Goal: Transaction & Acquisition: Purchase product/service

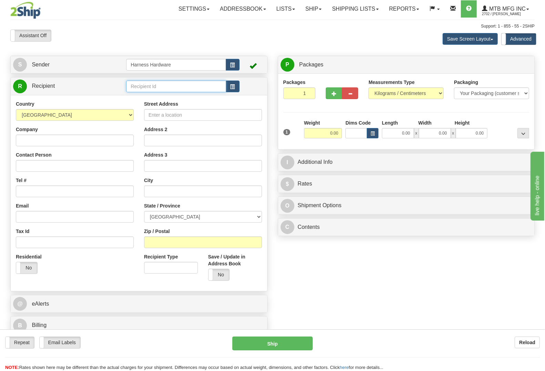
click at [199, 89] on input "text" at bounding box center [176, 87] width 100 height 12
type input "MARI"
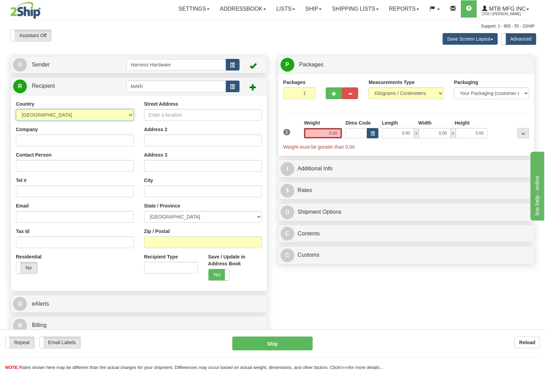
select select "US"
click at [82, 139] on input "Company" at bounding box center [75, 141] width 118 height 12
paste input "MARK IYOTTE"
type input "MARK IYOTTE"
click at [79, 171] on input "Contact Person" at bounding box center [75, 166] width 118 height 12
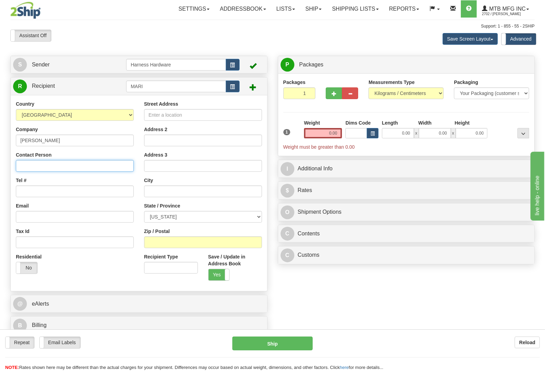
paste input "MARK IYOTTE"
type input "MARK IYOTTE"
click at [71, 196] on input "Tel #" at bounding box center [75, 192] width 118 height 12
paste input "(605) 840 9229"
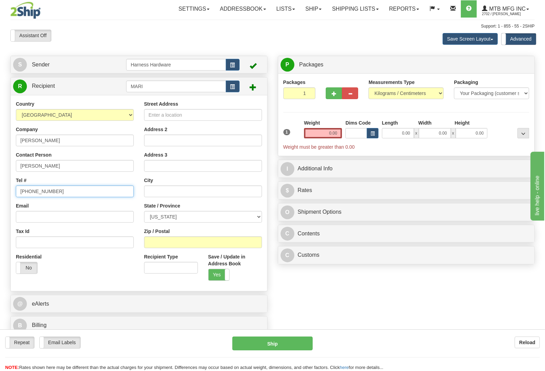
type input "(605) 840 9229"
click at [243, 114] on input "Street Address" at bounding box center [203, 115] width 118 height 12
paste input "625 - 2nd Street"
type input "625 - 2nd Street"
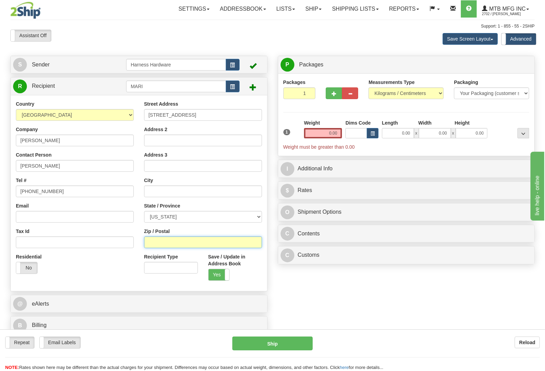
click at [221, 238] on input "Zip / Postal" at bounding box center [203, 243] width 118 height 12
paste input "57555"
type input "57555"
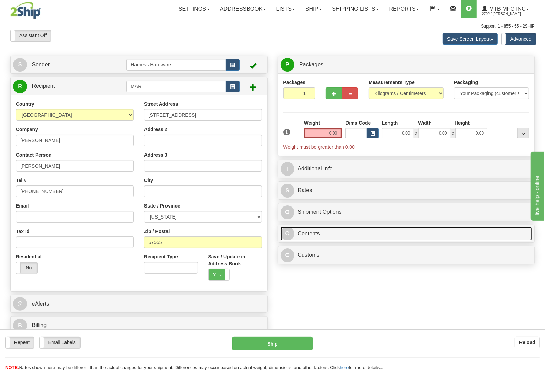
click at [334, 239] on link "C Contents" at bounding box center [405, 234] width 251 height 14
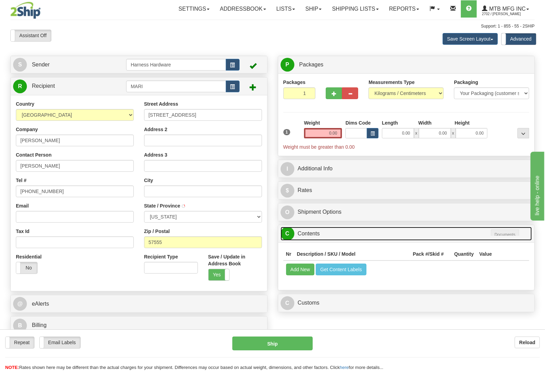
type input "MISSION"
select select "SD"
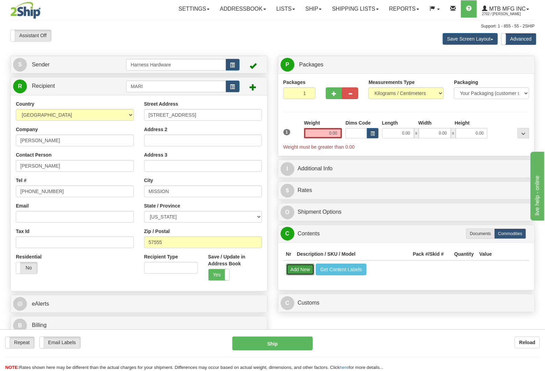
click at [299, 271] on button "Add New" at bounding box center [300, 270] width 29 height 12
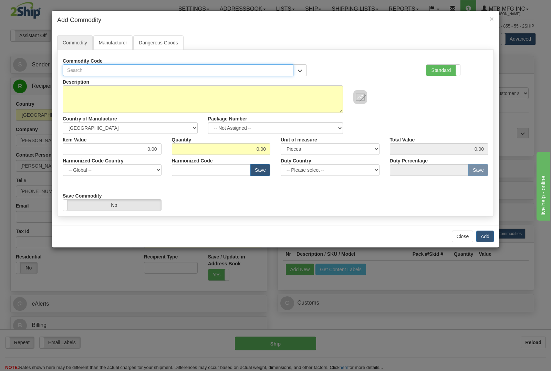
click at [140, 69] on input "text" at bounding box center [178, 70] width 231 height 12
type input "4928"
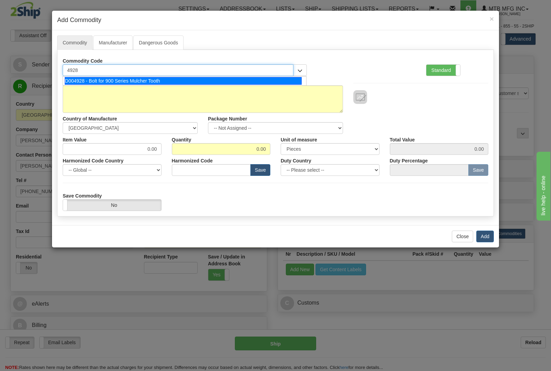
click at [160, 79] on div "D004928 - Bolt for 900 Series Mulcher Tooth" at bounding box center [183, 81] width 237 height 8
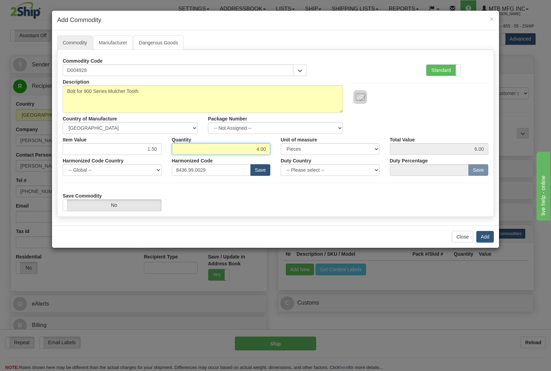
drag, startPoint x: 248, startPoint y: 150, endPoint x: 319, endPoint y: 148, distance: 71.0
click at [319, 148] on div "Item Value 1.50 Quantity 4.00 Unit of measure 3 Thousand Square Inches Adjustme…" at bounding box center [276, 144] width 436 height 21
type input "18"
type input "27.00"
click at [486, 236] on button "Add" at bounding box center [485, 237] width 18 height 12
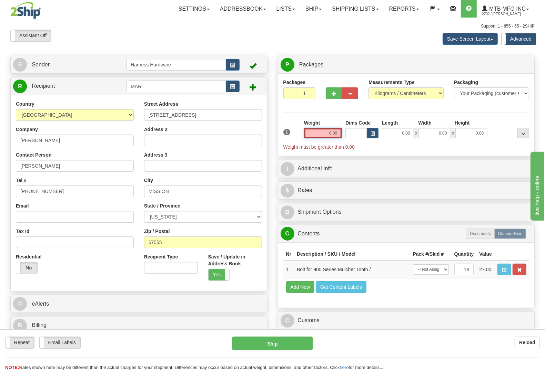
click at [317, 128] on div "Weight 0.00" at bounding box center [323, 129] width 38 height 19
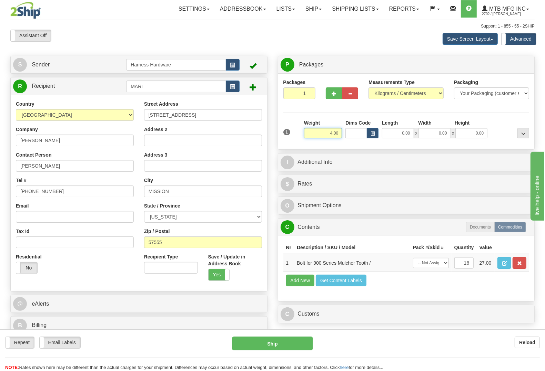
type input "4.00"
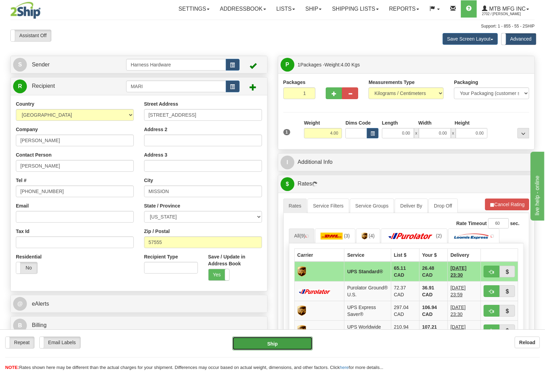
click at [271, 340] on button "Ship" at bounding box center [272, 344] width 80 height 14
type input "11"
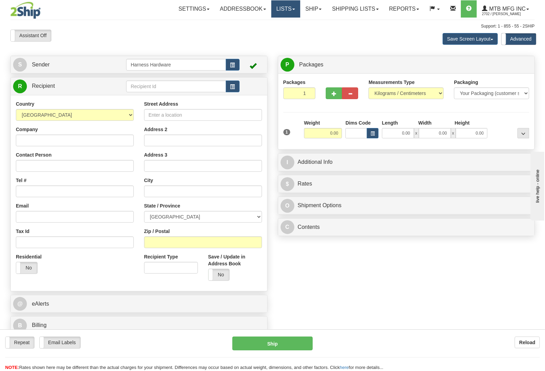
click at [282, 9] on link "Lists" at bounding box center [285, 8] width 29 height 17
click at [270, 40] on span "Commodities" at bounding box center [261, 42] width 28 height 6
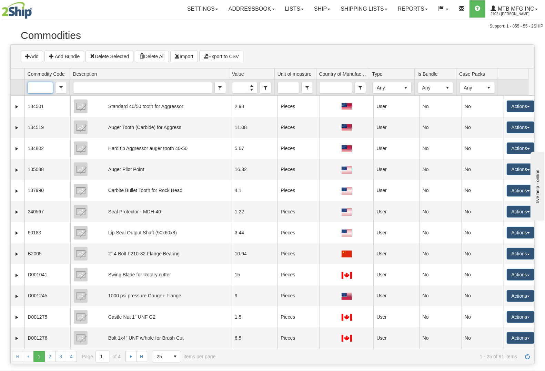
click at [40, 88] on input "Commodity Code" at bounding box center [40, 87] width 25 height 11
type input "1"
type input "p"
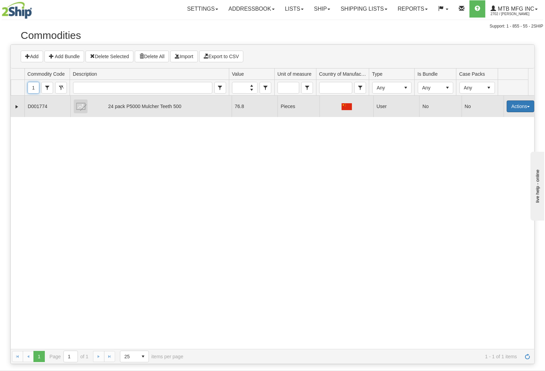
type input "1774"
click at [519, 105] on button "Actions" at bounding box center [520, 107] width 28 height 12
click at [507, 122] on link "Edit" at bounding box center [505, 119] width 55 height 9
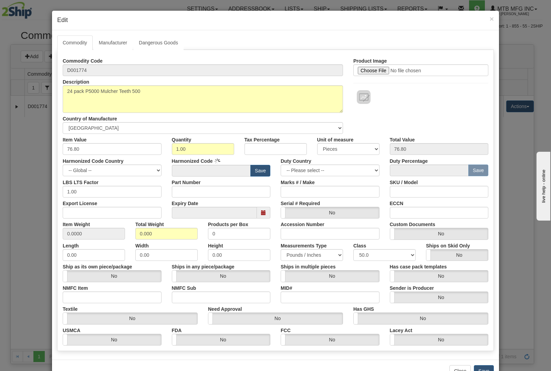
type input "8436.99.0029"
click at [480, 34] on div "Commodity Manufacturer Dangerous Goods Labels Commodity Code D001774 Descriptio…" at bounding box center [275, 194] width 447 height 329
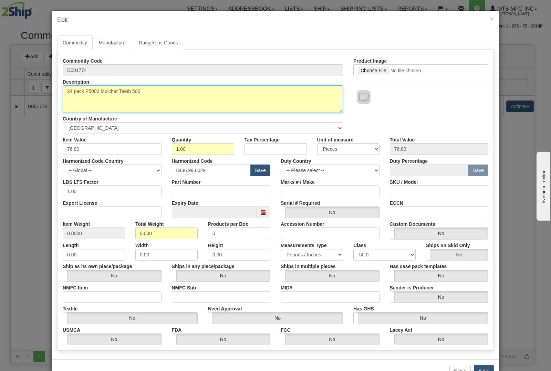
click at [159, 96] on textarea "24 pack P5000 Mulcher Teeth 500" at bounding box center [203, 99] width 280 height 28
paste textarea "steel teeth for stump grinder"
click at [142, 92] on textarea "24 pack P5000 Mulcher Teeth 500" at bounding box center [203, 99] width 280 height 28
type textarea "24 pack P5000 Mulcher Teeth steel teeth for stump grinder"
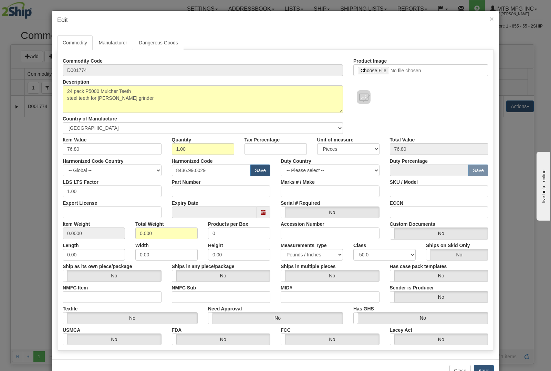
click at [476, 21] on h4 "Edit" at bounding box center [275, 20] width 437 height 9
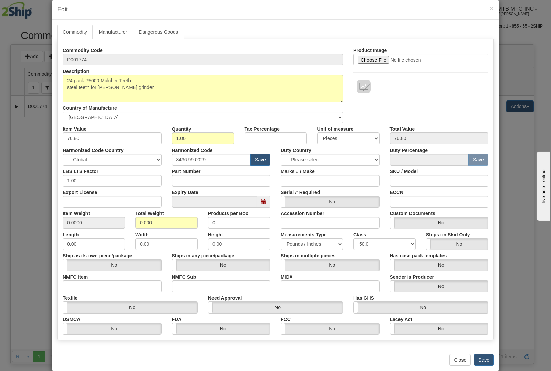
scroll to position [22, 0]
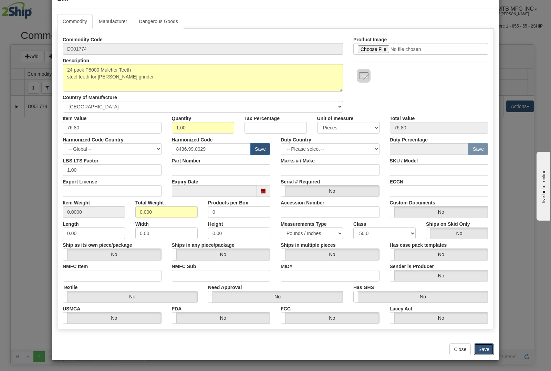
click at [486, 347] on button "Save" at bounding box center [484, 350] width 20 height 12
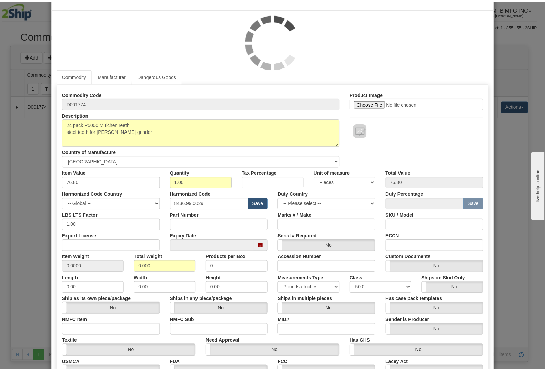
scroll to position [0, 0]
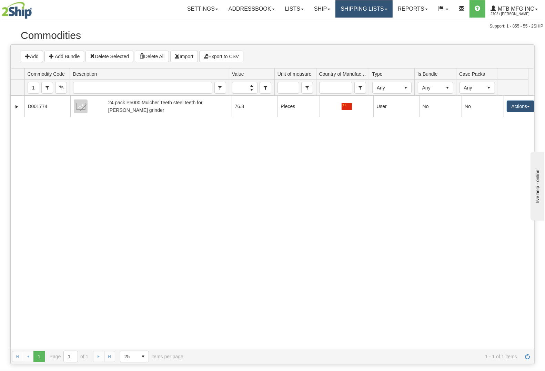
click at [342, 8] on link "Shipping lists" at bounding box center [363, 8] width 57 height 17
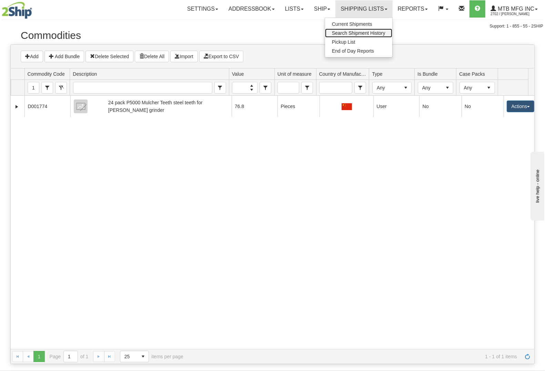
click at [365, 33] on span "Search Shipment History" at bounding box center [358, 33] width 53 height 6
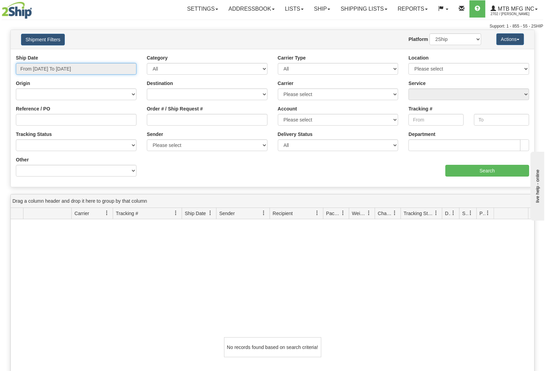
type input "[DATE]"
click at [79, 69] on input "From 10/14/2025 To 10/15/2025" at bounding box center [76, 69] width 121 height 12
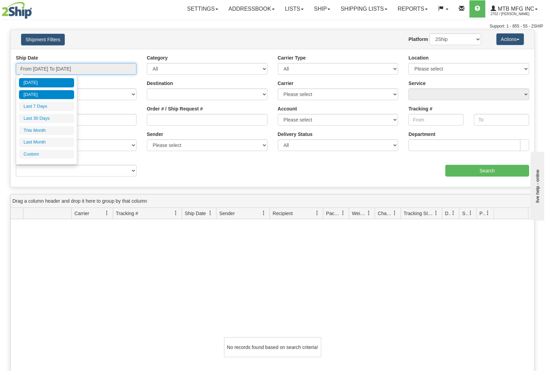
type input "10/14/2025"
type input "[DATE]"
type input "10/01/2025"
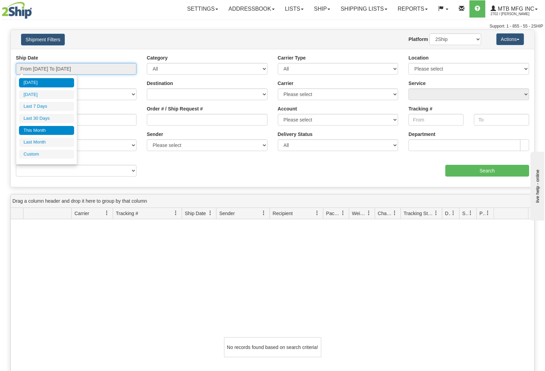
type input "10/31/2025"
type input "[DATE]"
type input "09/01/2025"
type input "09/30/2025"
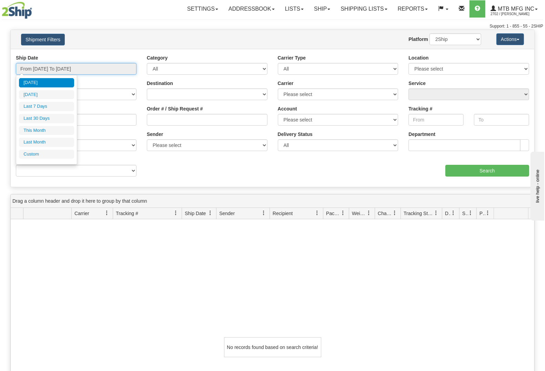
type input "[DATE]"
click at [49, 153] on li "Custom" at bounding box center [46, 154] width 55 height 9
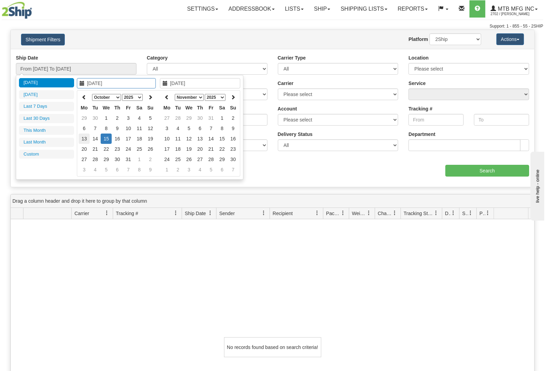
type input "09/01/2025"
type input "09/30/2025"
type input "[DATE]"
type input "10/01/2025"
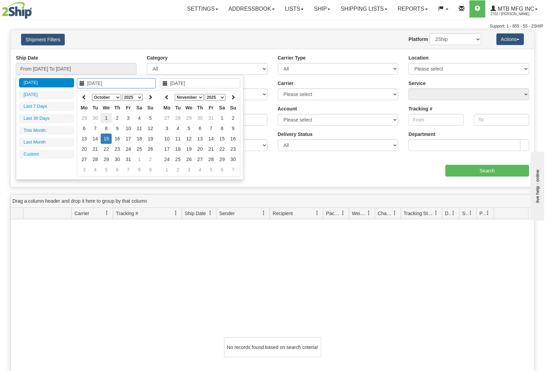
click at [104, 117] on td "1" at bounding box center [106, 118] width 11 height 10
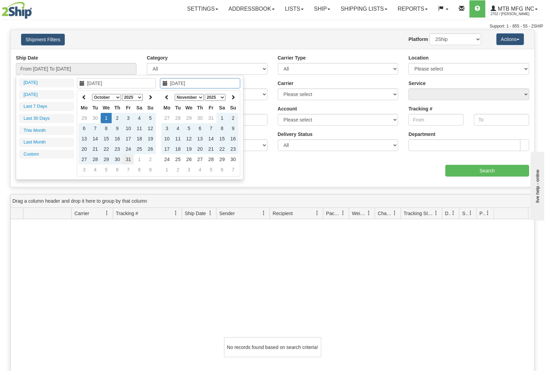
type input "10/31/2025"
click at [129, 158] on td "31" at bounding box center [128, 159] width 11 height 10
type input "From 10/01/2025 To 10/31/2025"
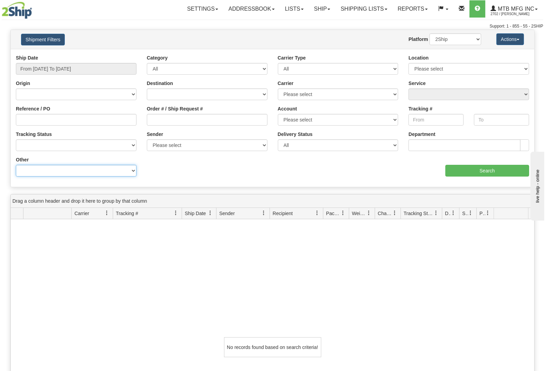
click at [95, 166] on select "Billing Account # Billing Type BOL # (LTL) Commodity Or Documents Consolidation…" at bounding box center [76, 171] width 121 height 12
select select "Recipient_Company"
click at [16, 165] on select "Billing Account # Billing Type BOL # (LTL) Commodity Or Documents Consolidation…" at bounding box center [76, 171] width 121 height 12
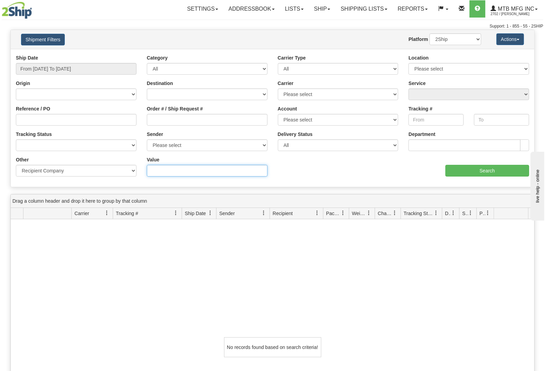
click at [161, 173] on input "Value" at bounding box center [207, 171] width 121 height 12
type input "patterson"
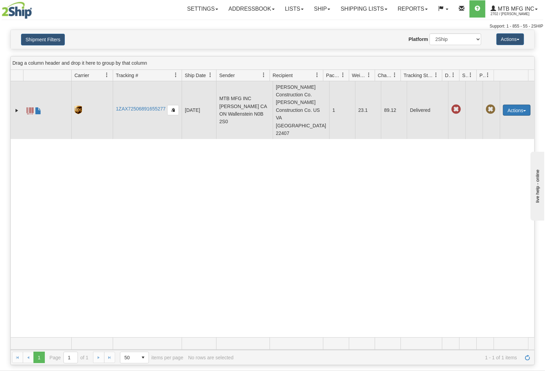
click at [512, 109] on button "Actions" at bounding box center [516, 110] width 28 height 11
click at [497, 122] on link "Repeat" at bounding box center [502, 122] width 55 height 9
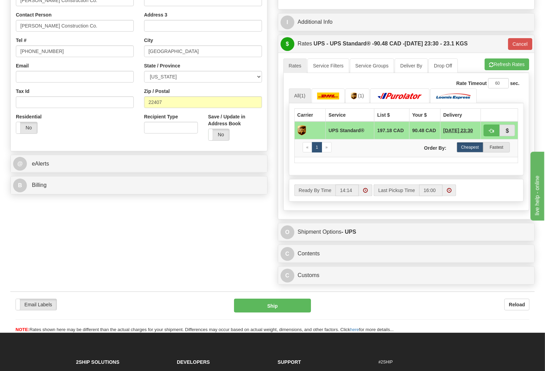
scroll to position [172, 0]
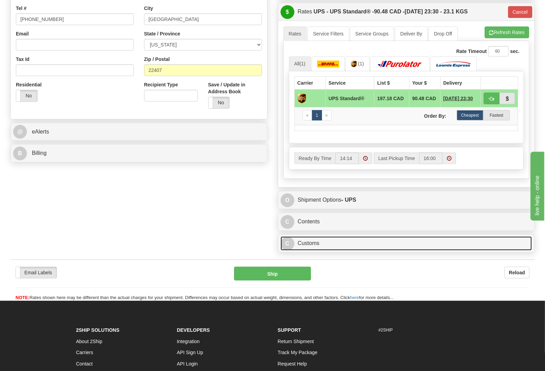
click at [320, 247] on link "C Customs" at bounding box center [405, 244] width 251 height 14
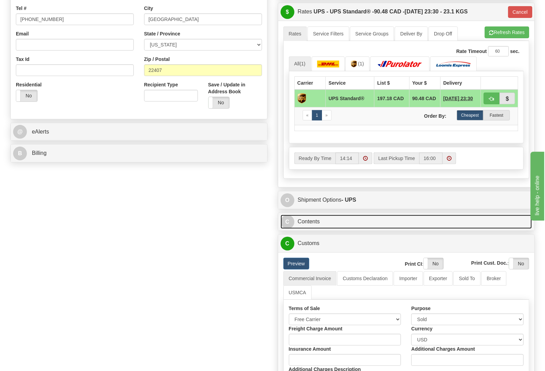
click at [313, 223] on link "C Contents" at bounding box center [405, 222] width 251 height 14
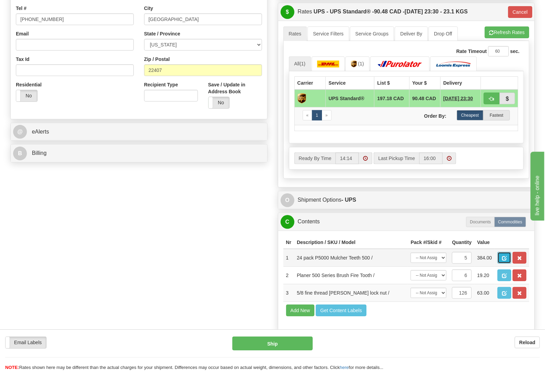
click at [506, 261] on span "button" at bounding box center [503, 258] width 5 height 4
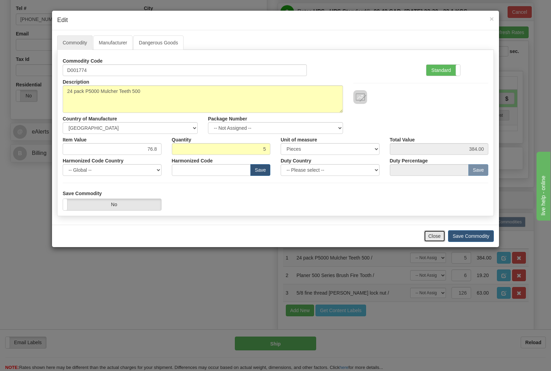
click at [435, 236] on button "Close" at bounding box center [434, 236] width 21 height 12
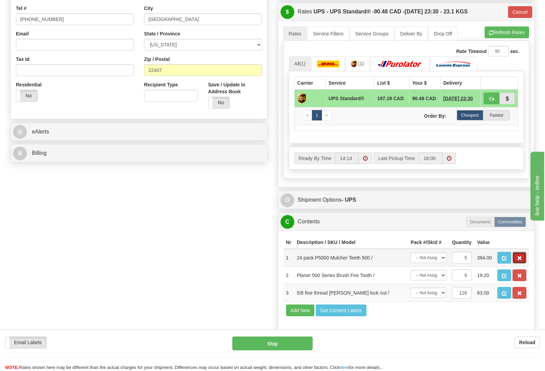
click at [515, 264] on button "button" at bounding box center [519, 258] width 14 height 12
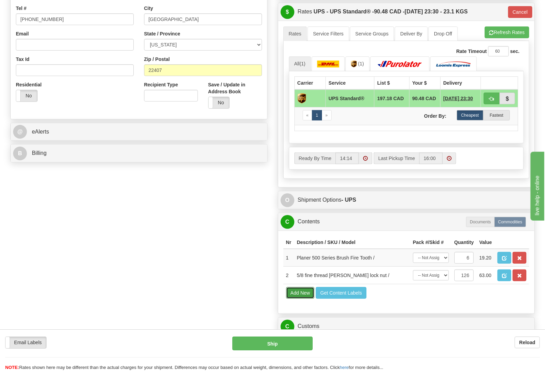
click at [309, 299] on button "Add New" at bounding box center [300, 293] width 29 height 12
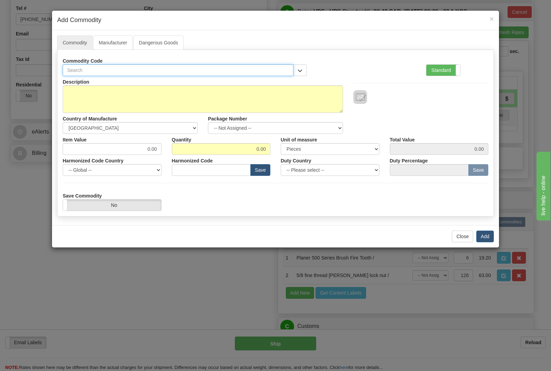
click at [187, 68] on input "text" at bounding box center [178, 70] width 231 height 12
type input "1774"
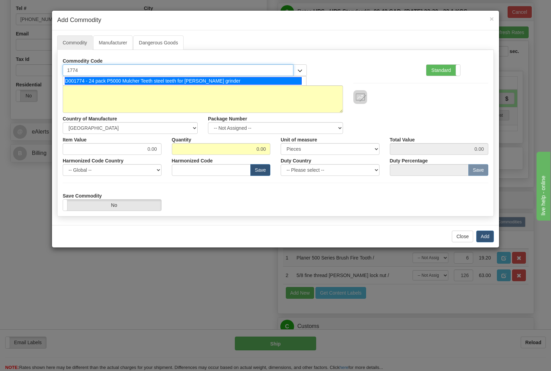
click at [185, 80] on div "D001774 - 24 pack P5000 Mulcher Teeth steel teeth for stump grinder" at bounding box center [183, 81] width 237 height 8
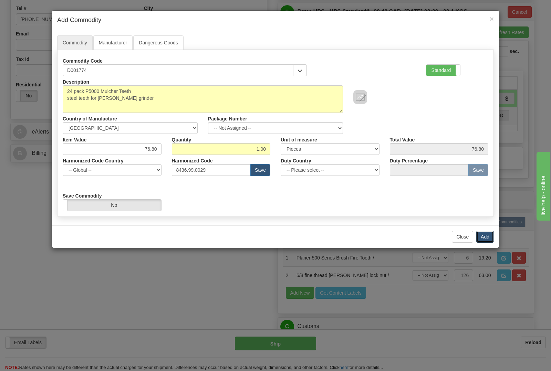
drag, startPoint x: 486, startPoint y: 236, endPoint x: 295, endPoint y: 166, distance: 203.0
click at [295, 166] on div "× Add Commodity Commodity Manufacturer Dangerous Goods Commodity Code D001774 S…" at bounding box center [276, 129] width 448 height 238
drag, startPoint x: 251, startPoint y: 147, endPoint x: 300, endPoint y: 146, distance: 48.9
click at [300, 146] on div "Item Value 76.80 Quantity 1.00 Unit of measure 3 Thousand Square Inches Adjustm…" at bounding box center [276, 144] width 436 height 21
type input "5"
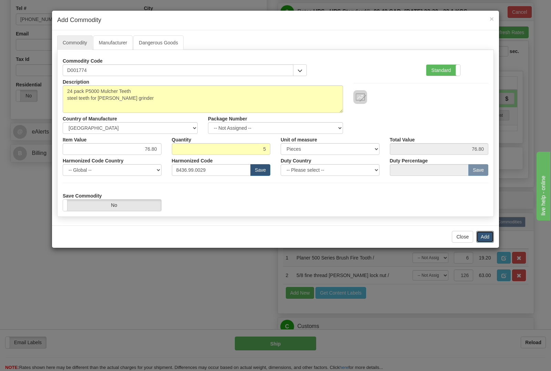
type input "384.00"
click at [486, 238] on button "Add" at bounding box center [485, 237] width 18 height 12
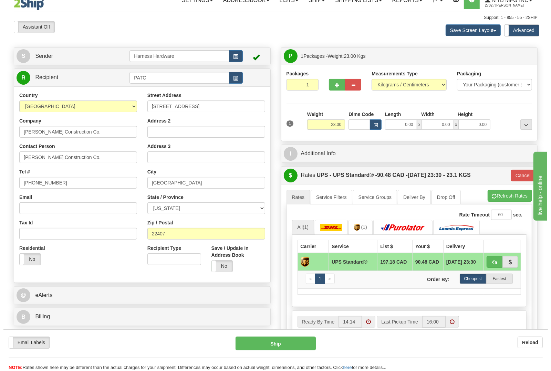
scroll to position [0, 0]
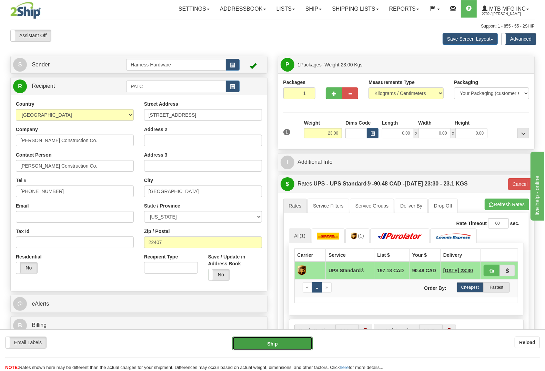
click at [287, 344] on button "Ship" at bounding box center [272, 344] width 80 height 14
